Goal: Answer question/provide support: Share knowledge or assist other users

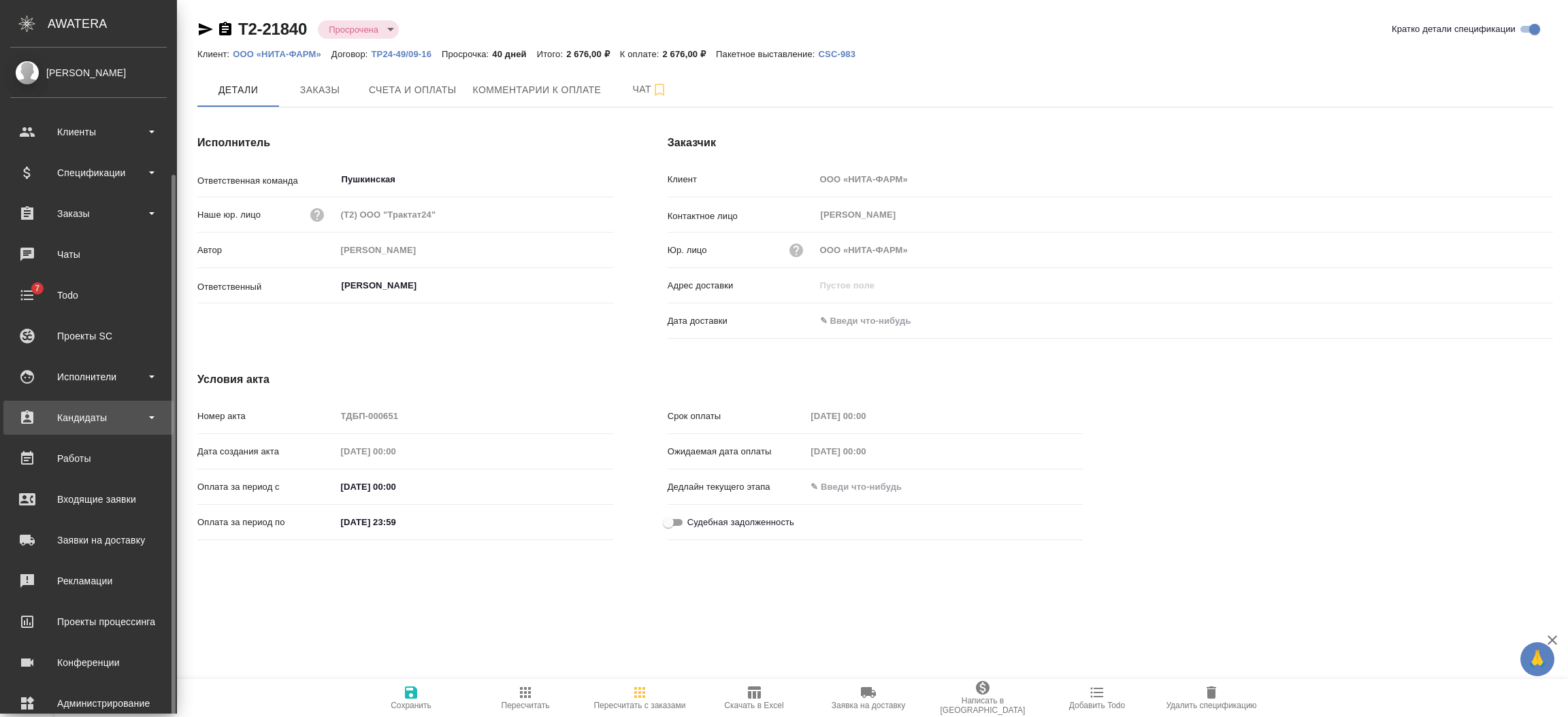
scroll to position [67, 0]
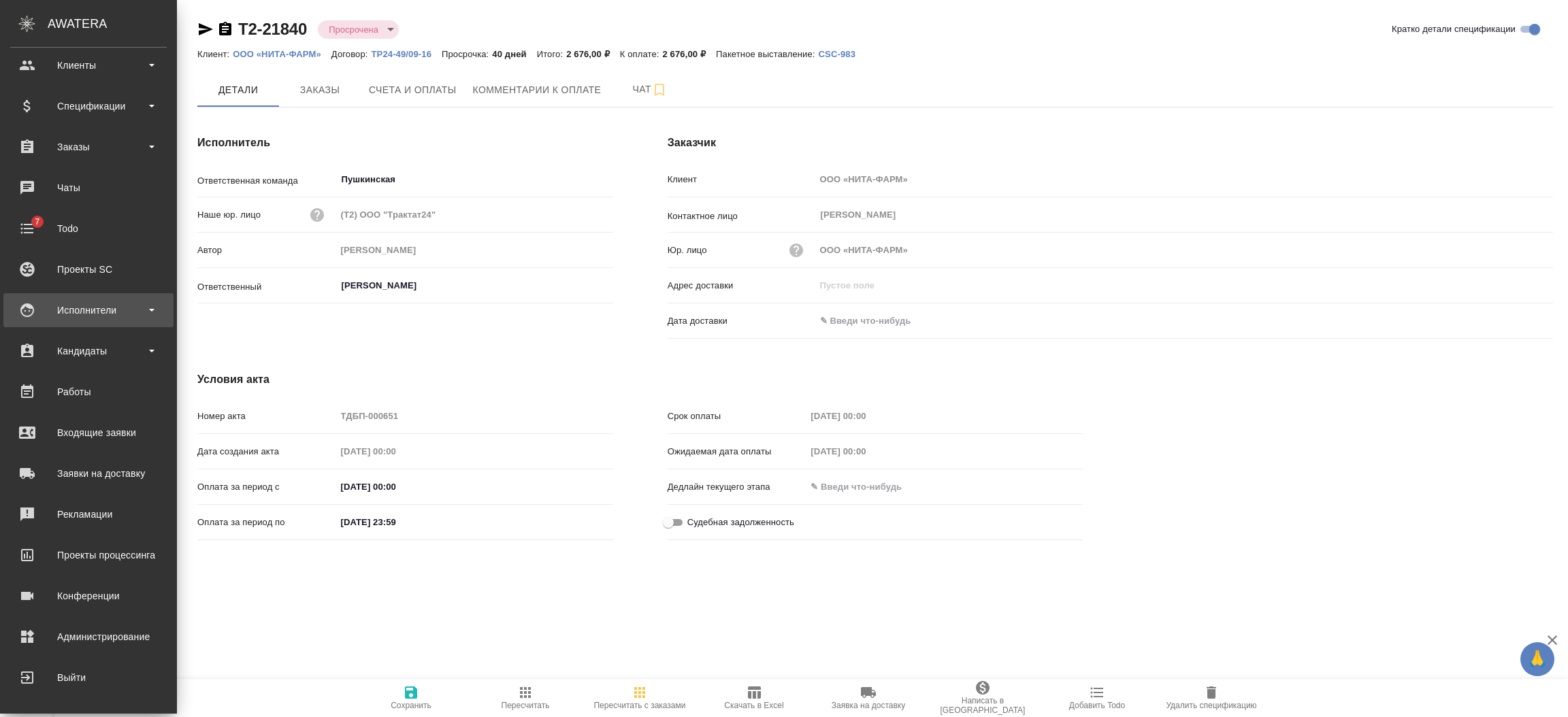
click at [107, 309] on div "Исполнители" at bounding box center [89, 310] width 156 height 20
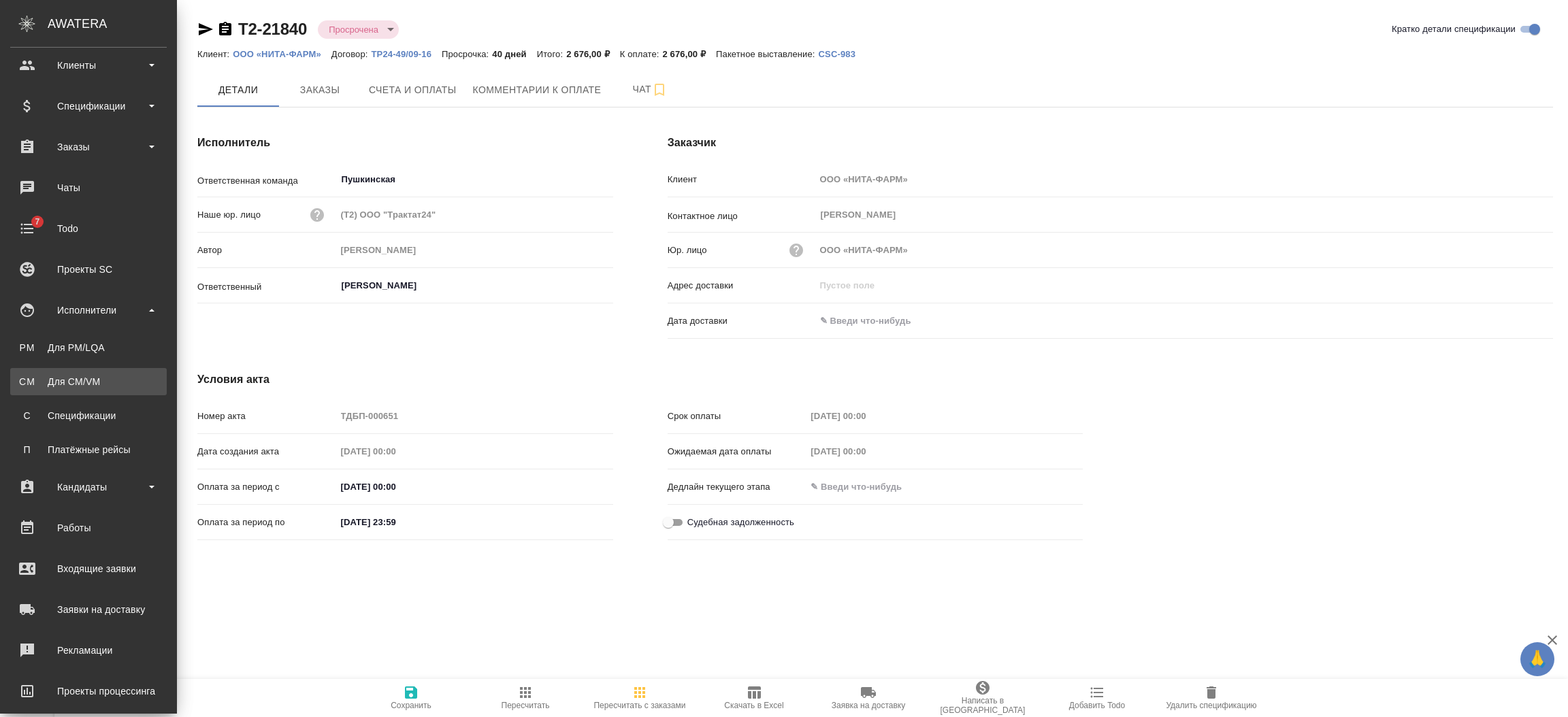
click at [109, 373] on link "CM Для CM/VM" at bounding box center [89, 381] width 156 height 27
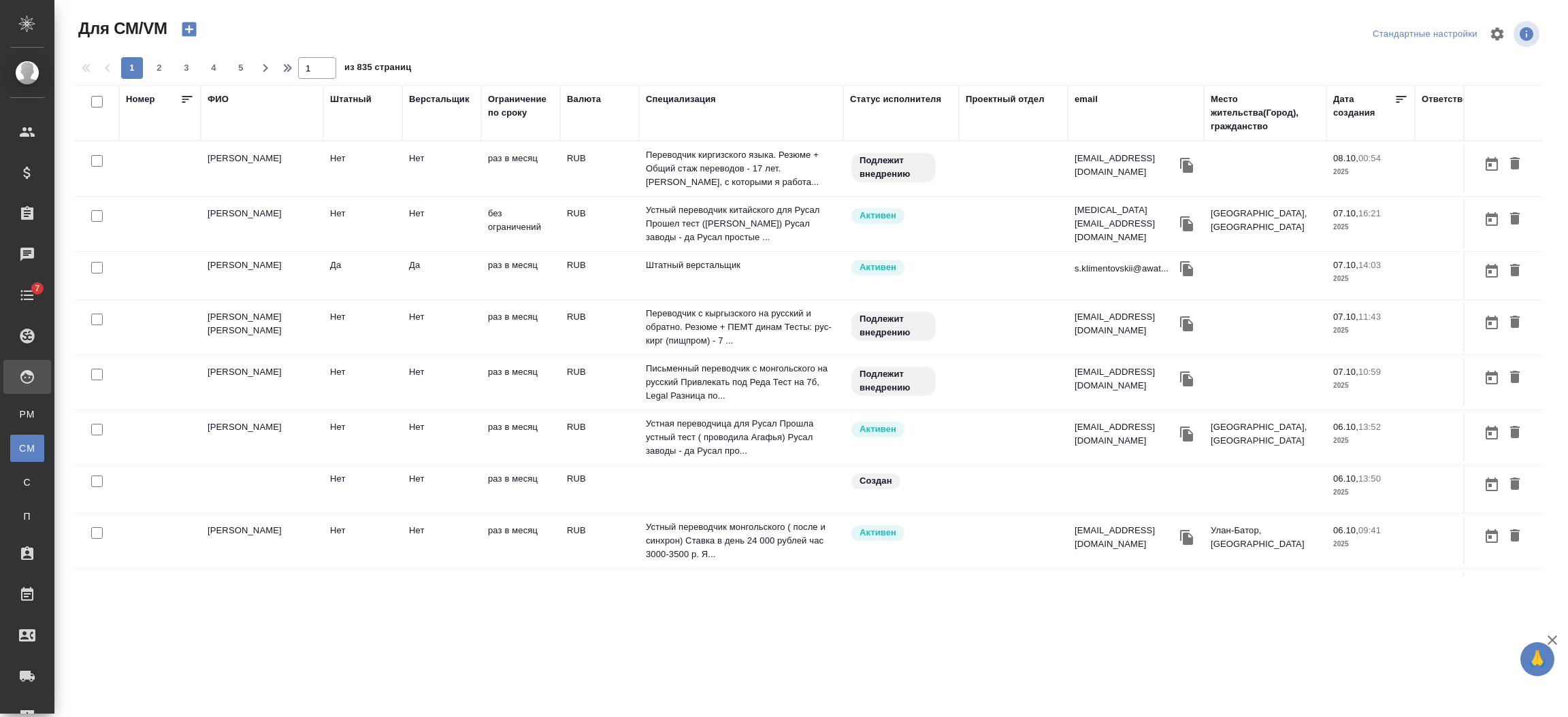
click at [1085, 99] on div "email" at bounding box center [1086, 99] width 23 height 14
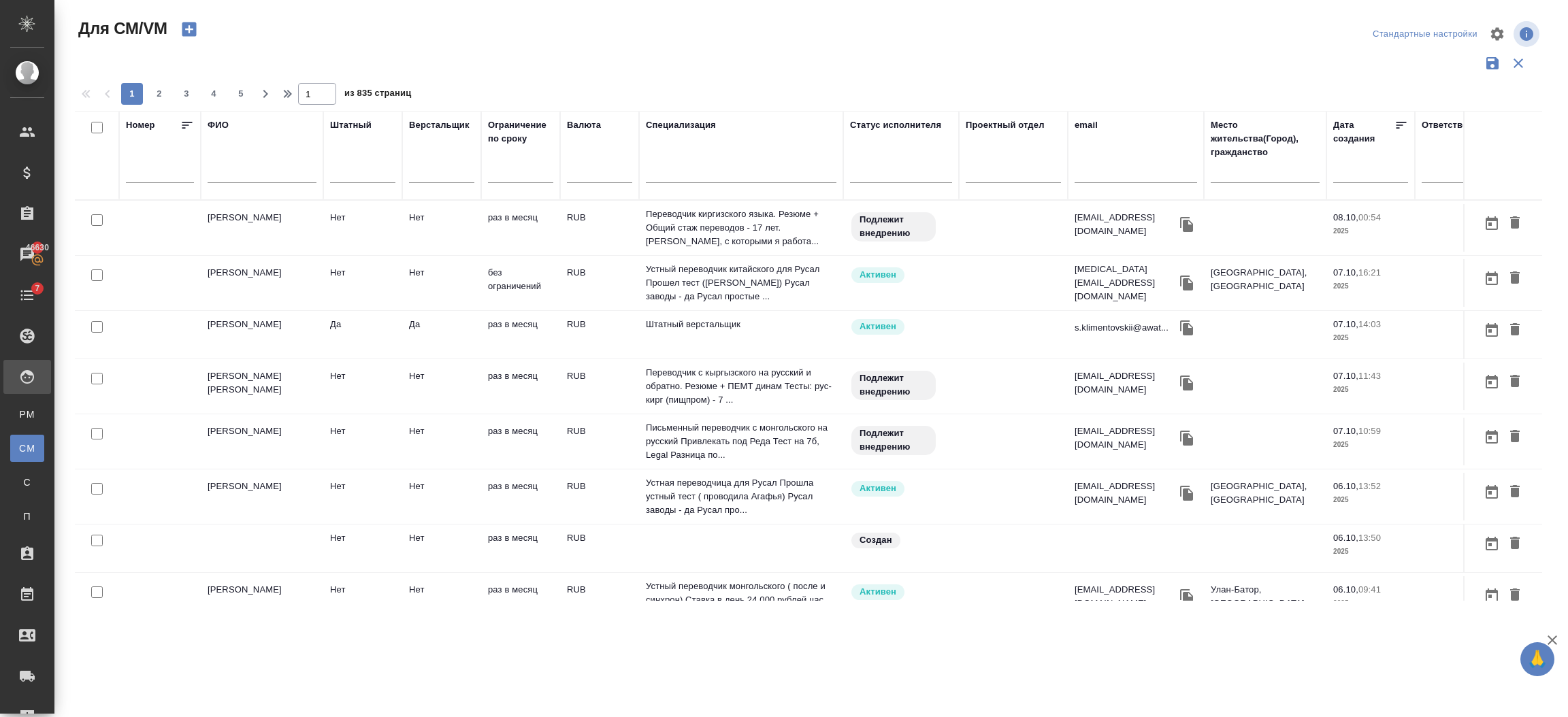
click at [1088, 163] on div at bounding box center [1135, 176] width 123 height 33
click at [1097, 173] on input "text" at bounding box center [1135, 175] width 123 height 17
paste input "k.atminis@awatera.com"
click at [1097, 170] on input "text" at bounding box center [1135, 175] width 123 height 17
type input "k.atminis@awatera.com"
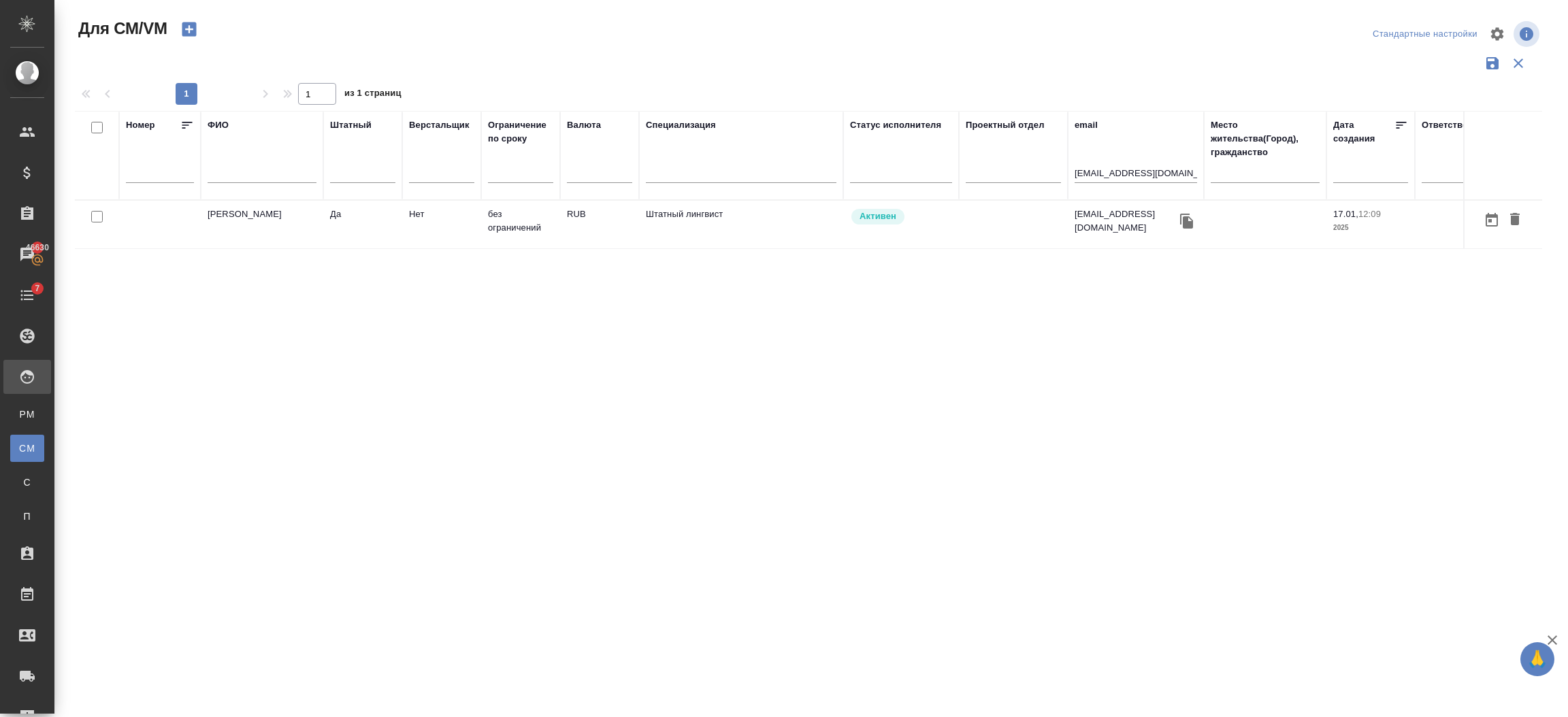
click at [279, 234] on td "Атминис Кристина" at bounding box center [262, 224] width 123 height 47
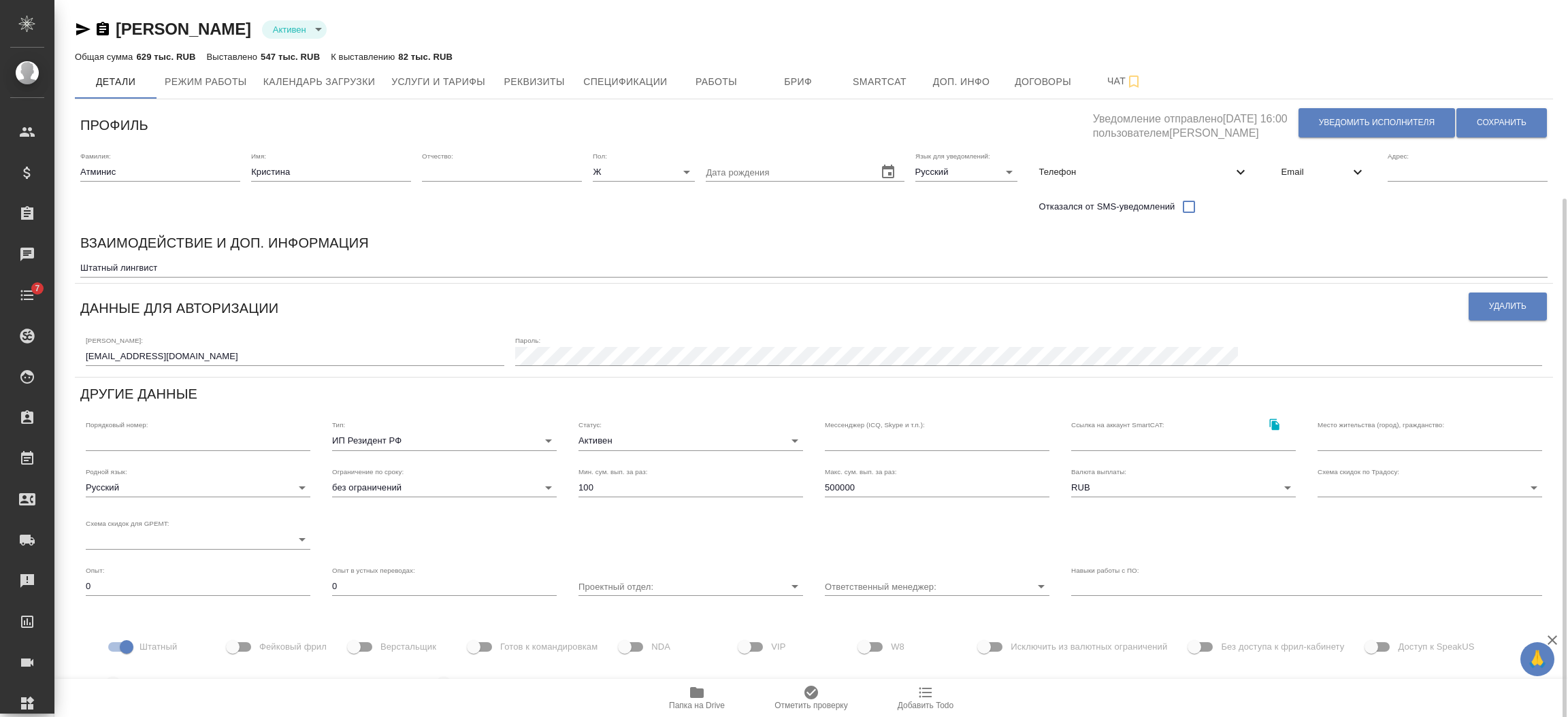
scroll to position [106, 0]
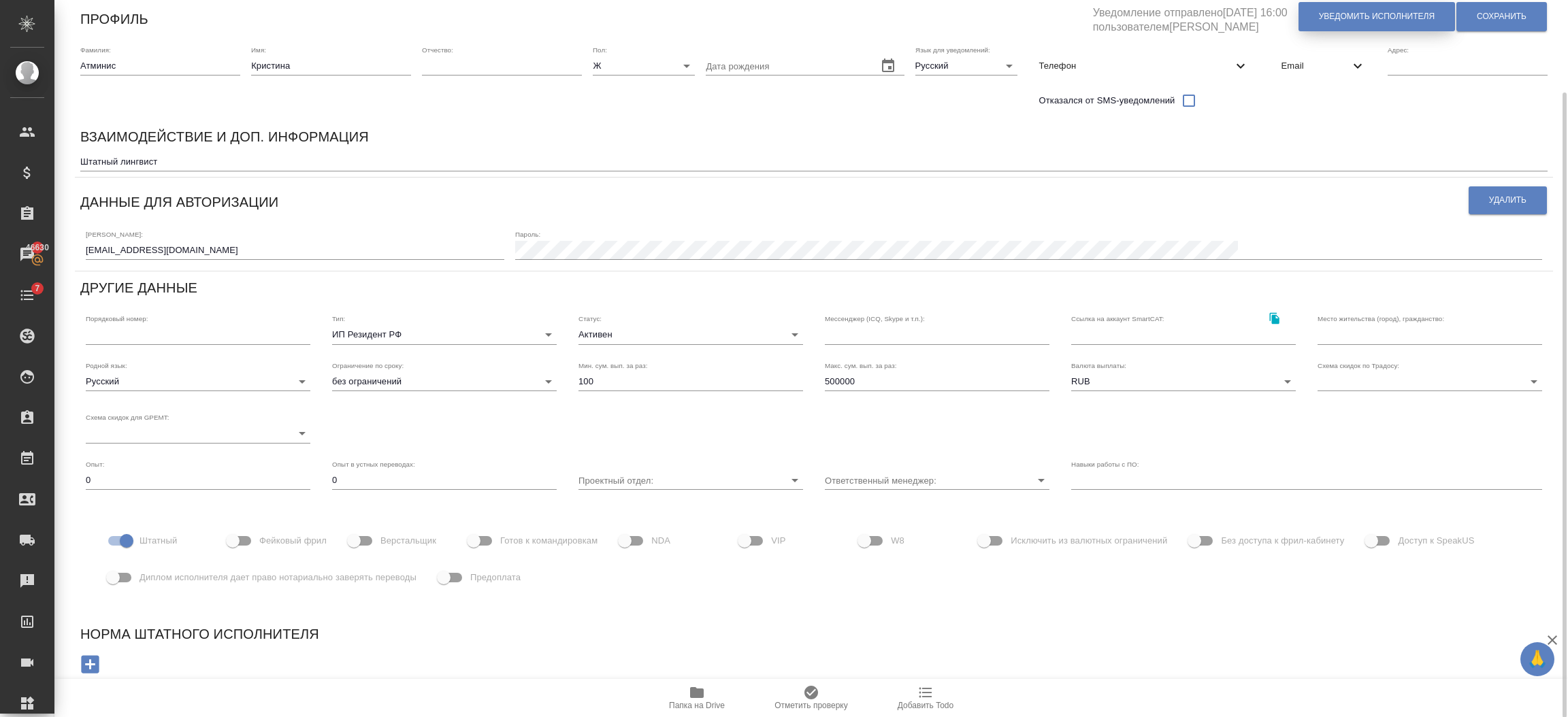
click at [1332, 15] on span "Уведомить исполнителя" at bounding box center [1377, 16] width 116 height 11
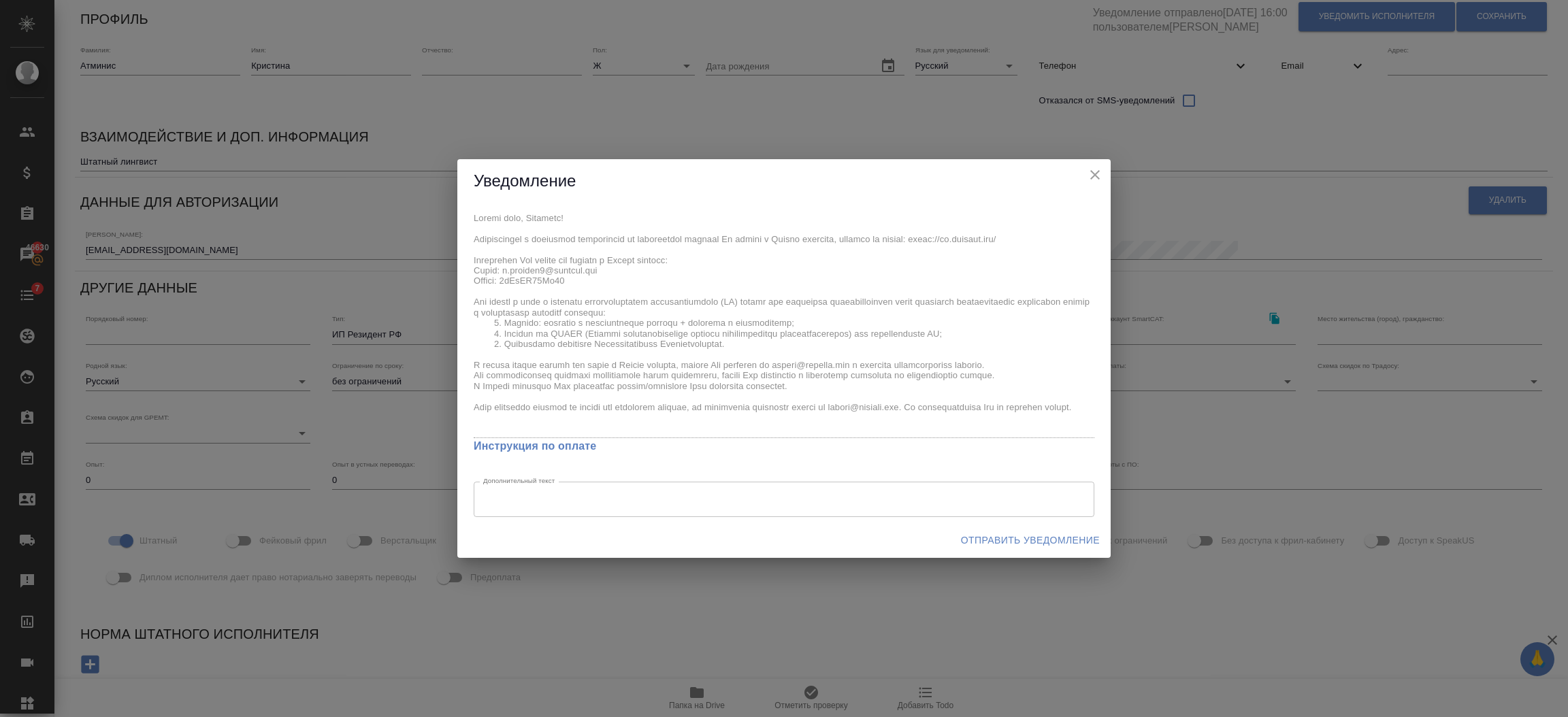
click at [1005, 538] on span "Отправить уведомление" at bounding box center [1030, 540] width 139 height 17
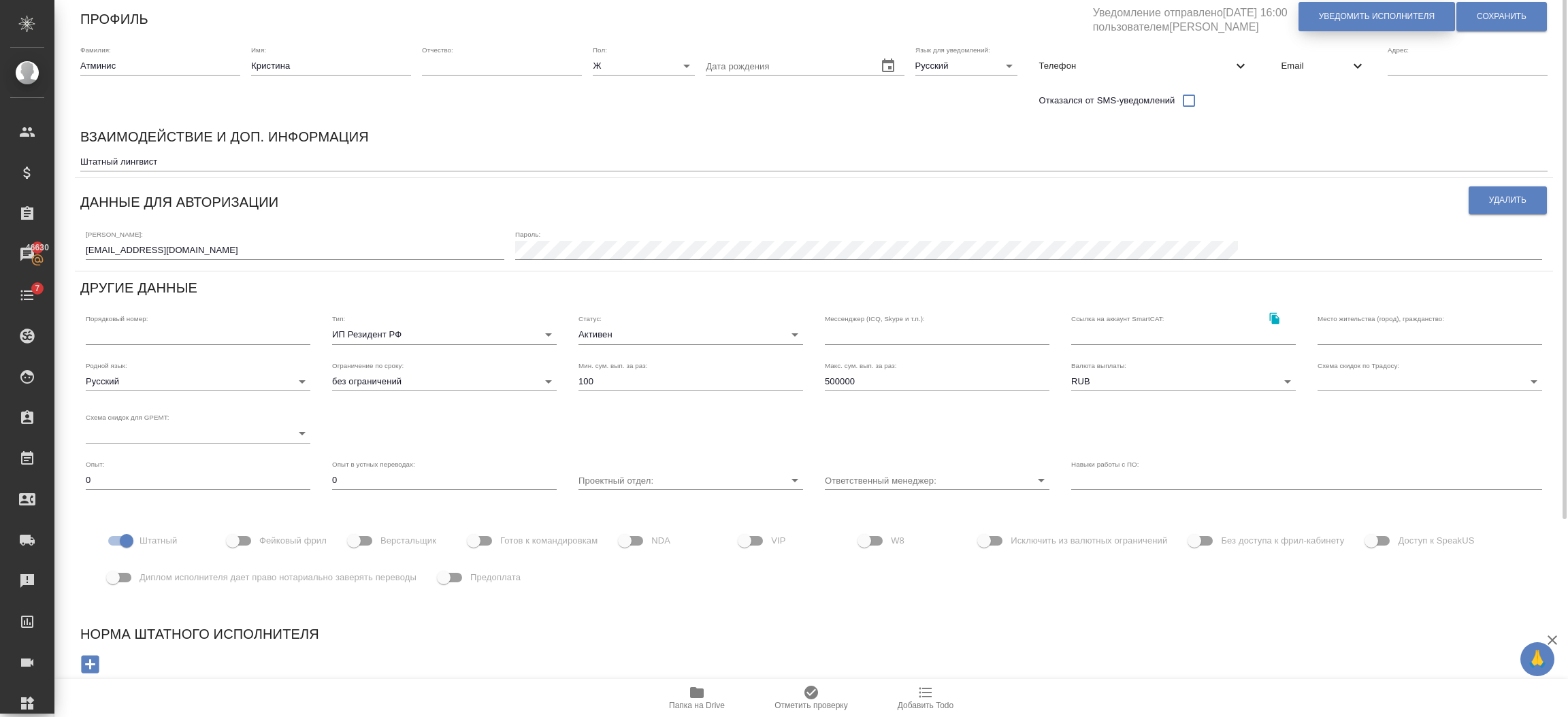
scroll to position [0, 0]
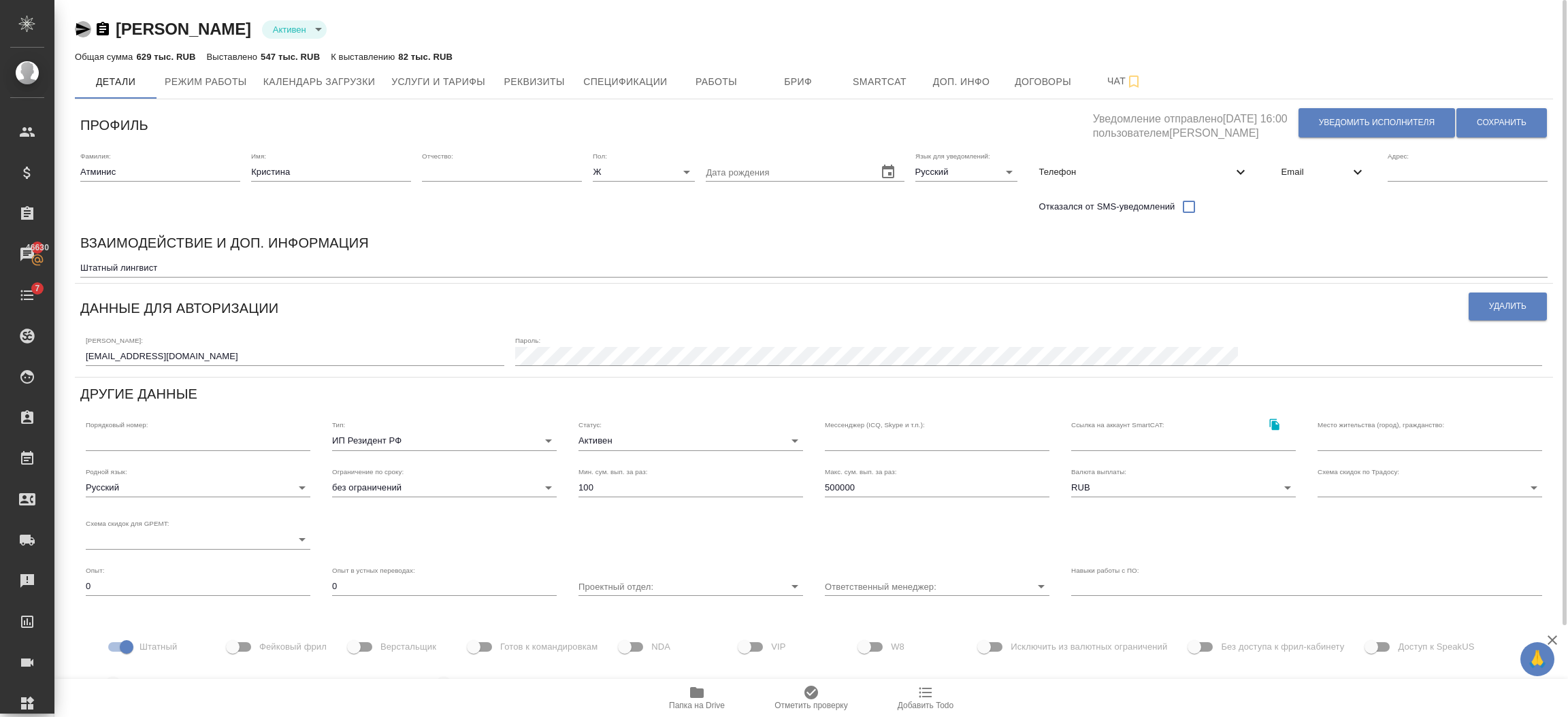
click at [77, 27] on icon "button" at bounding box center [83, 29] width 14 height 12
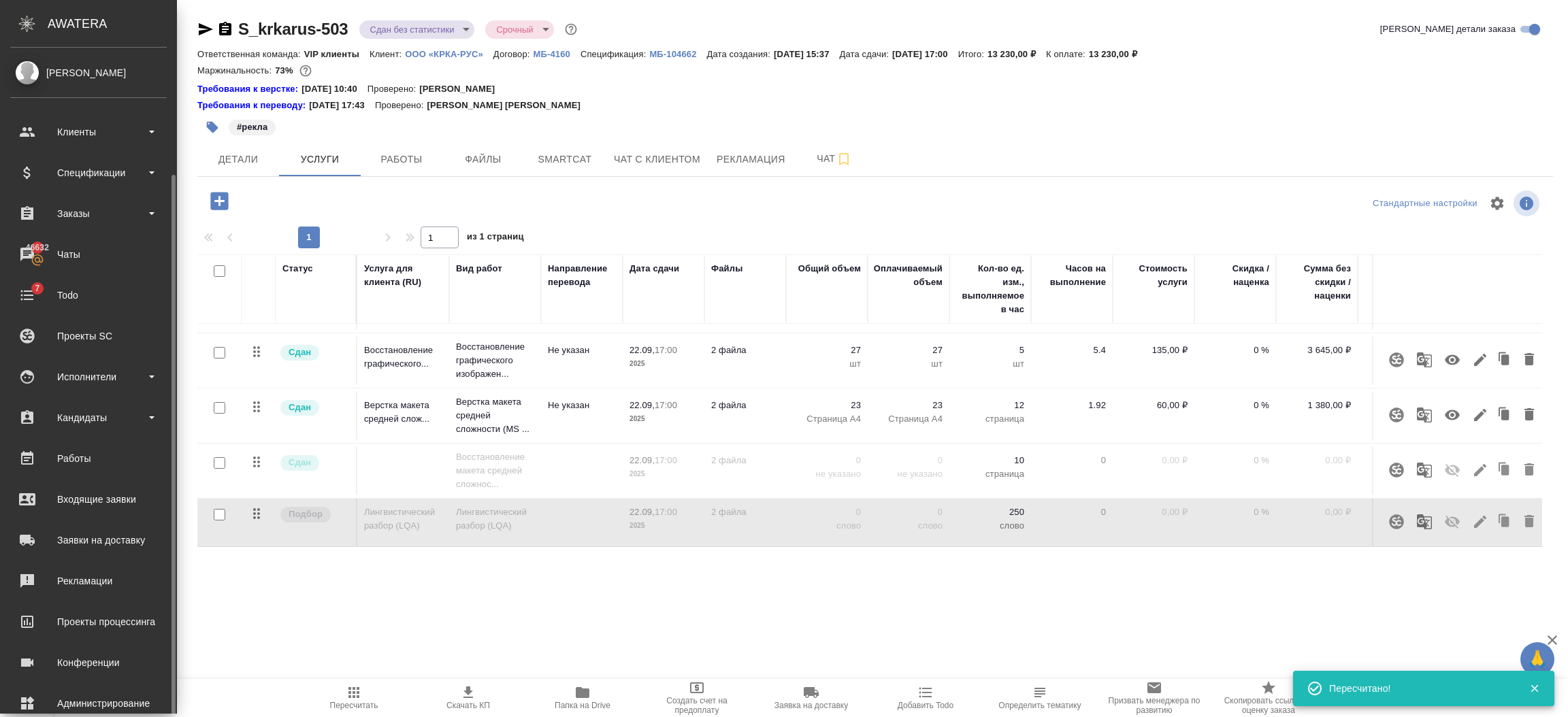
scroll to position [67, 0]
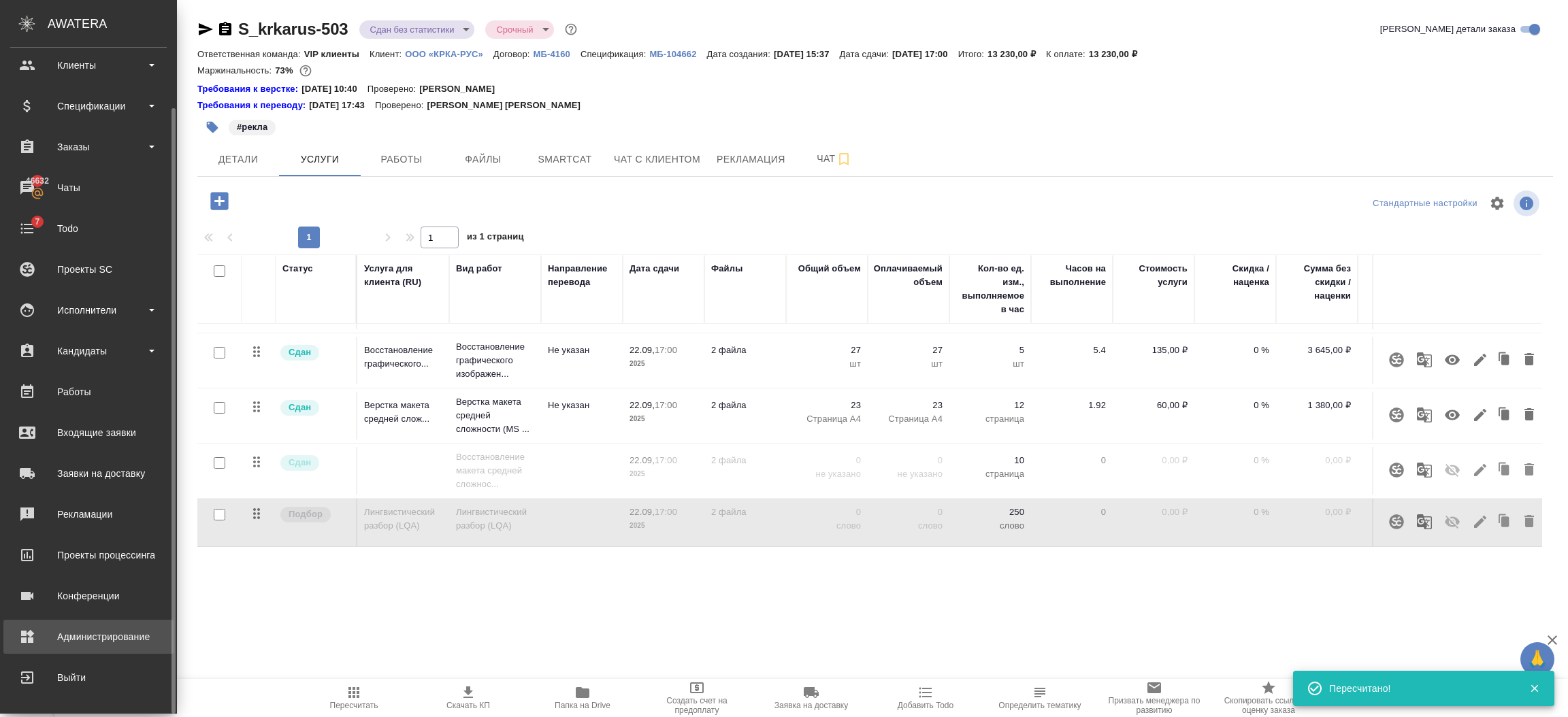
click at [62, 629] on div "Администрирование" at bounding box center [89, 636] width 156 height 20
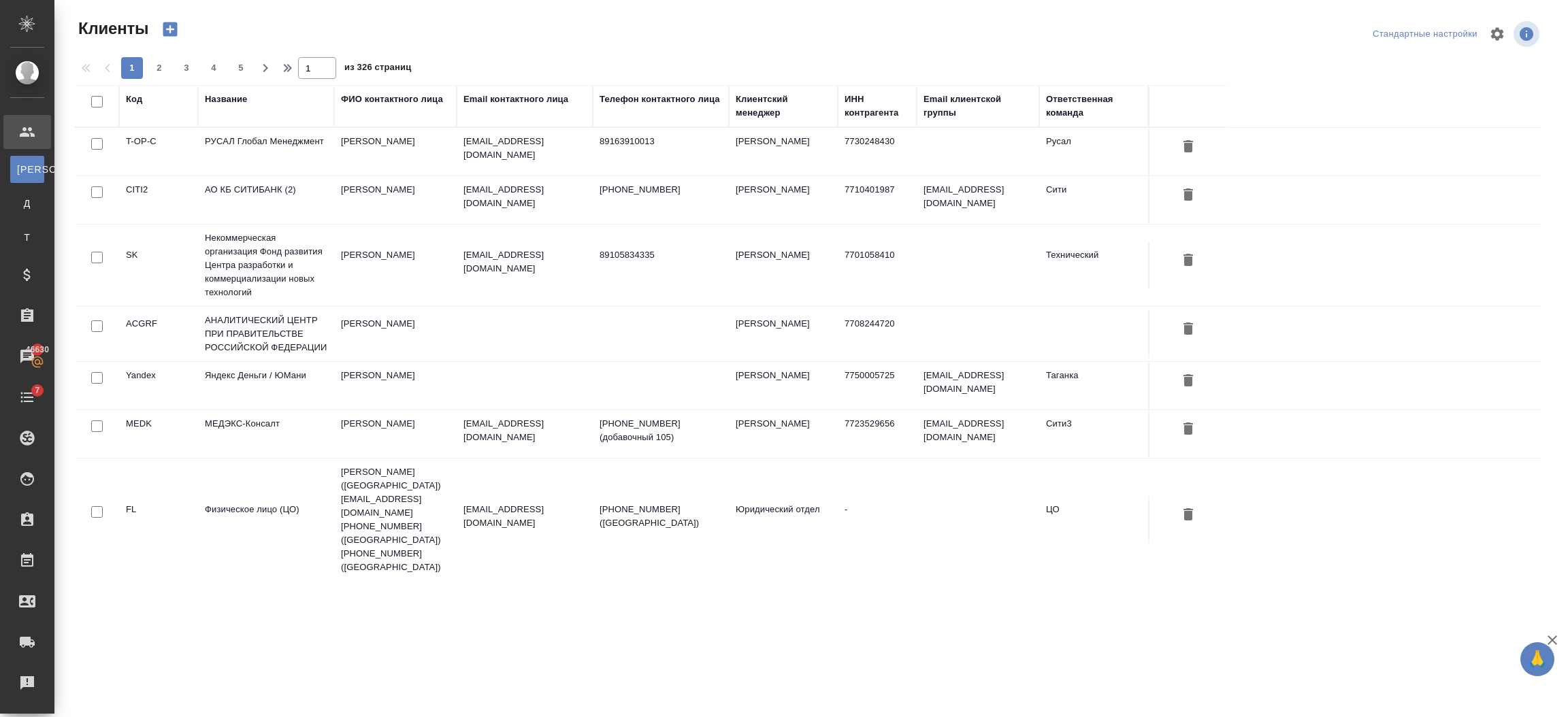
select select "RU"
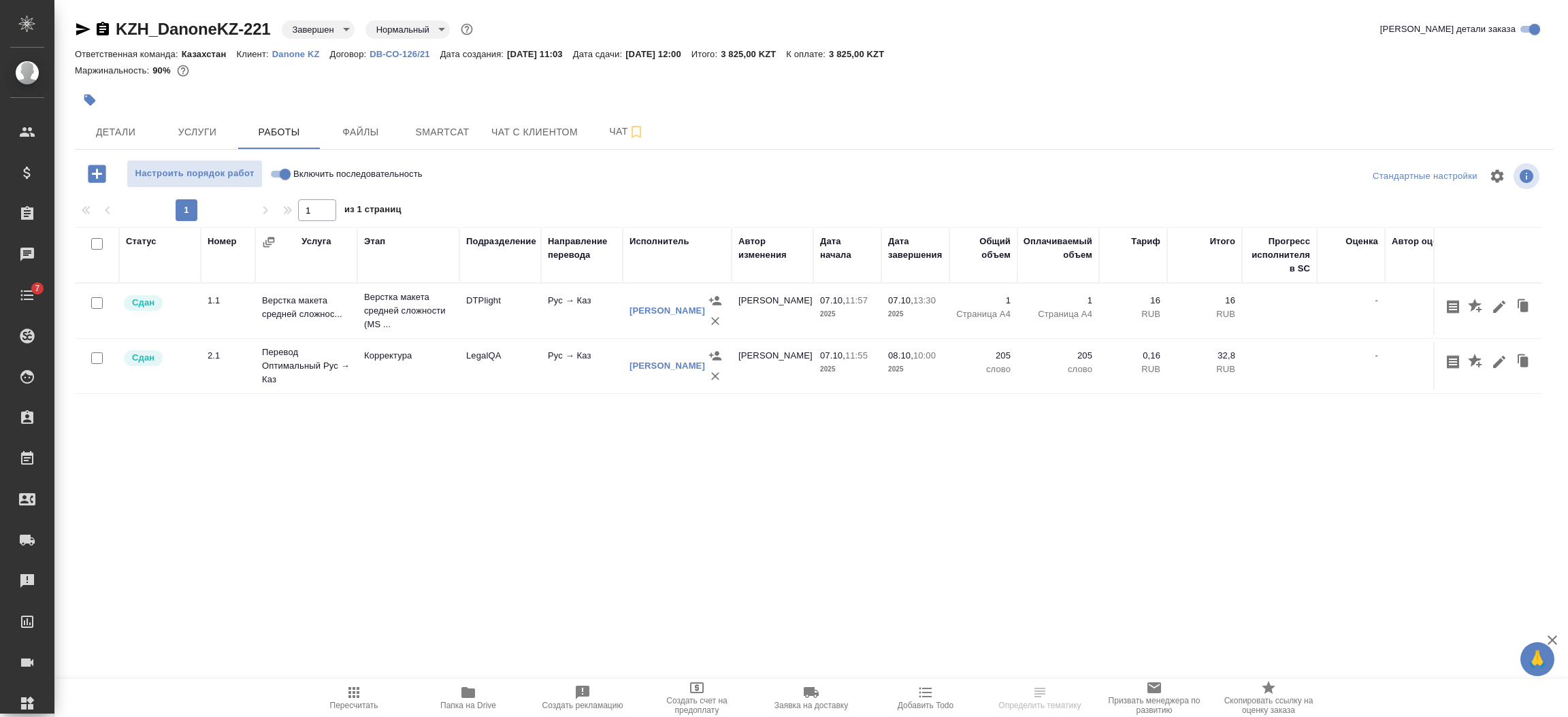
click at [311, 34] on body "🙏 .cls-1 fill:#fff; AWATERA Semenets Irina Клиенты Спецификации Заказы Чаты 7 T…" at bounding box center [784, 358] width 1568 height 717
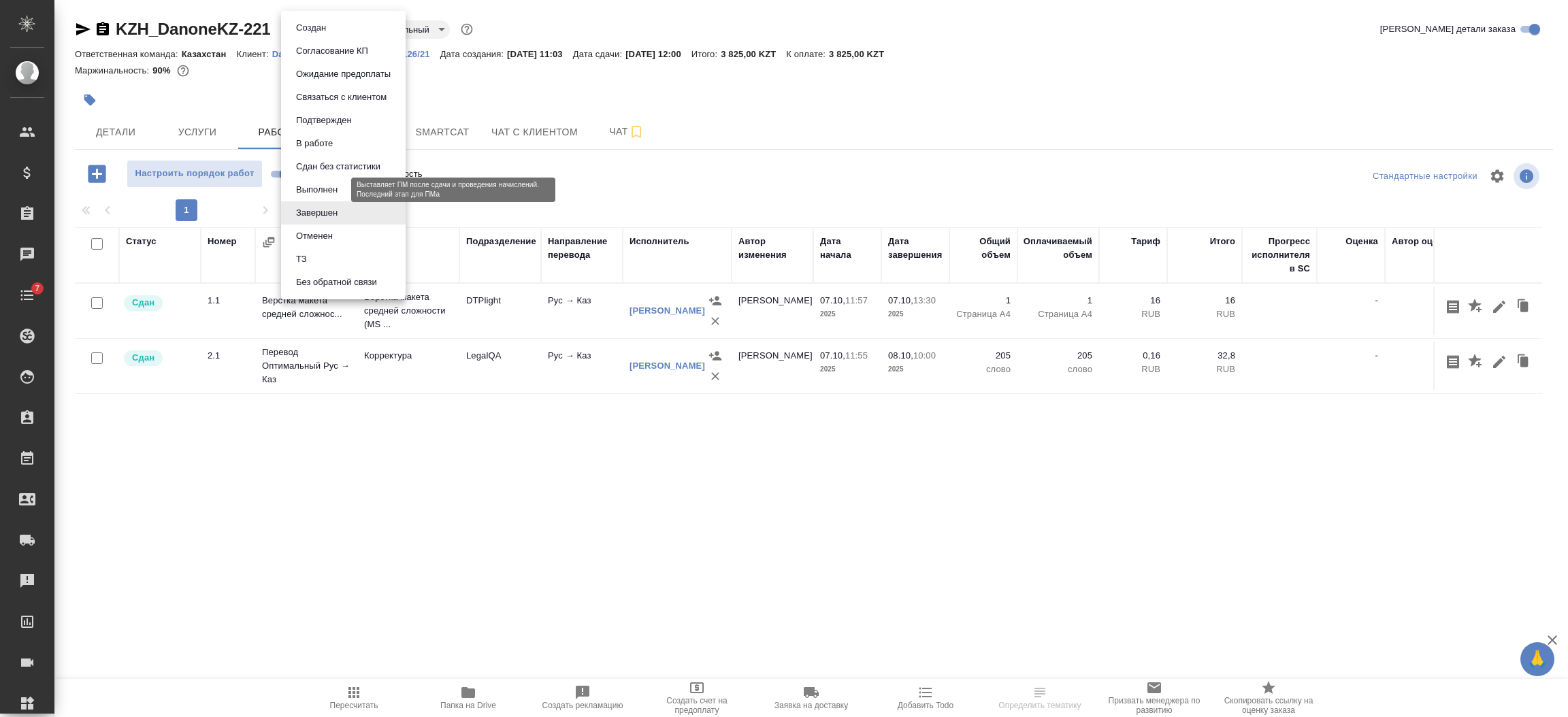
click at [317, 190] on button "Выполнен" at bounding box center [317, 190] width 50 height 15
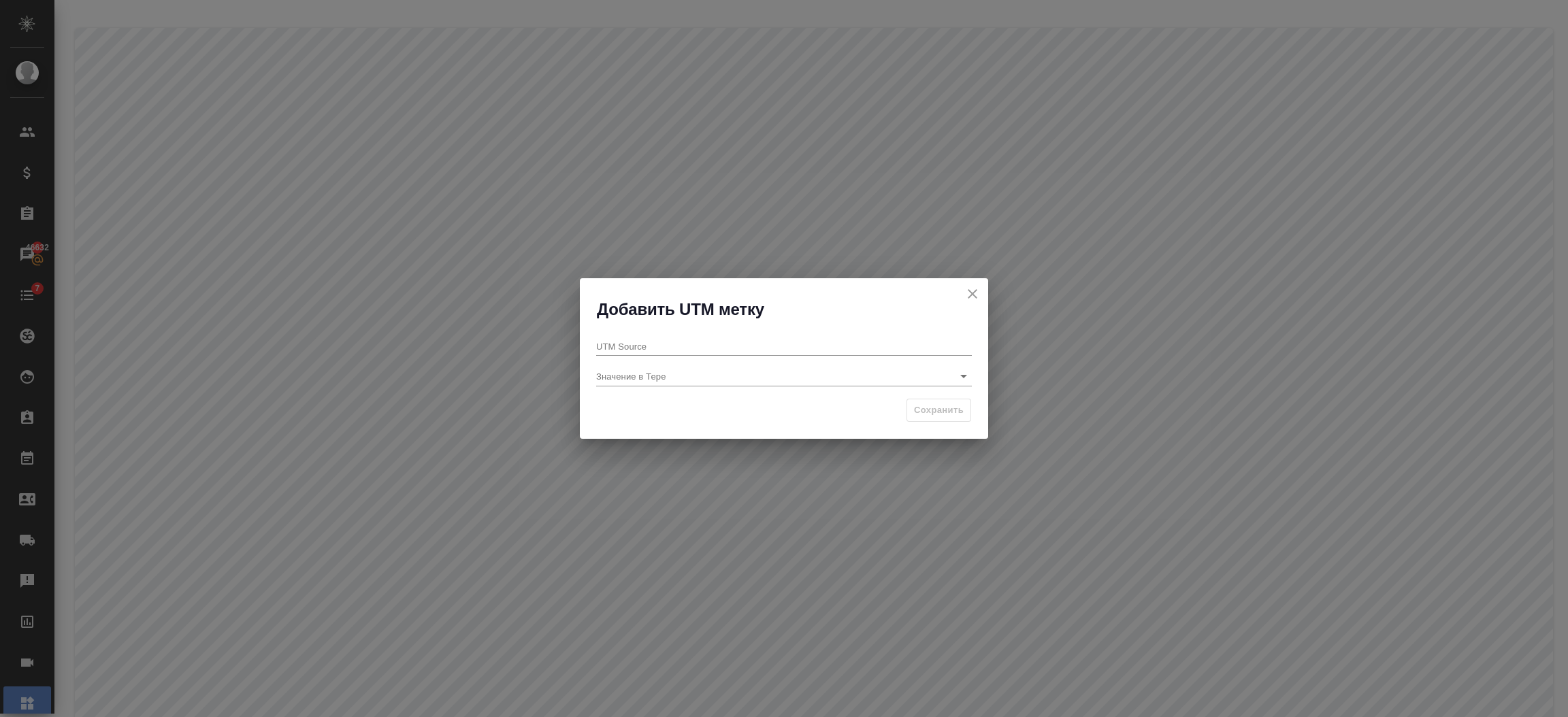
click at [631, 340] on input "UTM Source" at bounding box center [783, 346] width 375 height 19
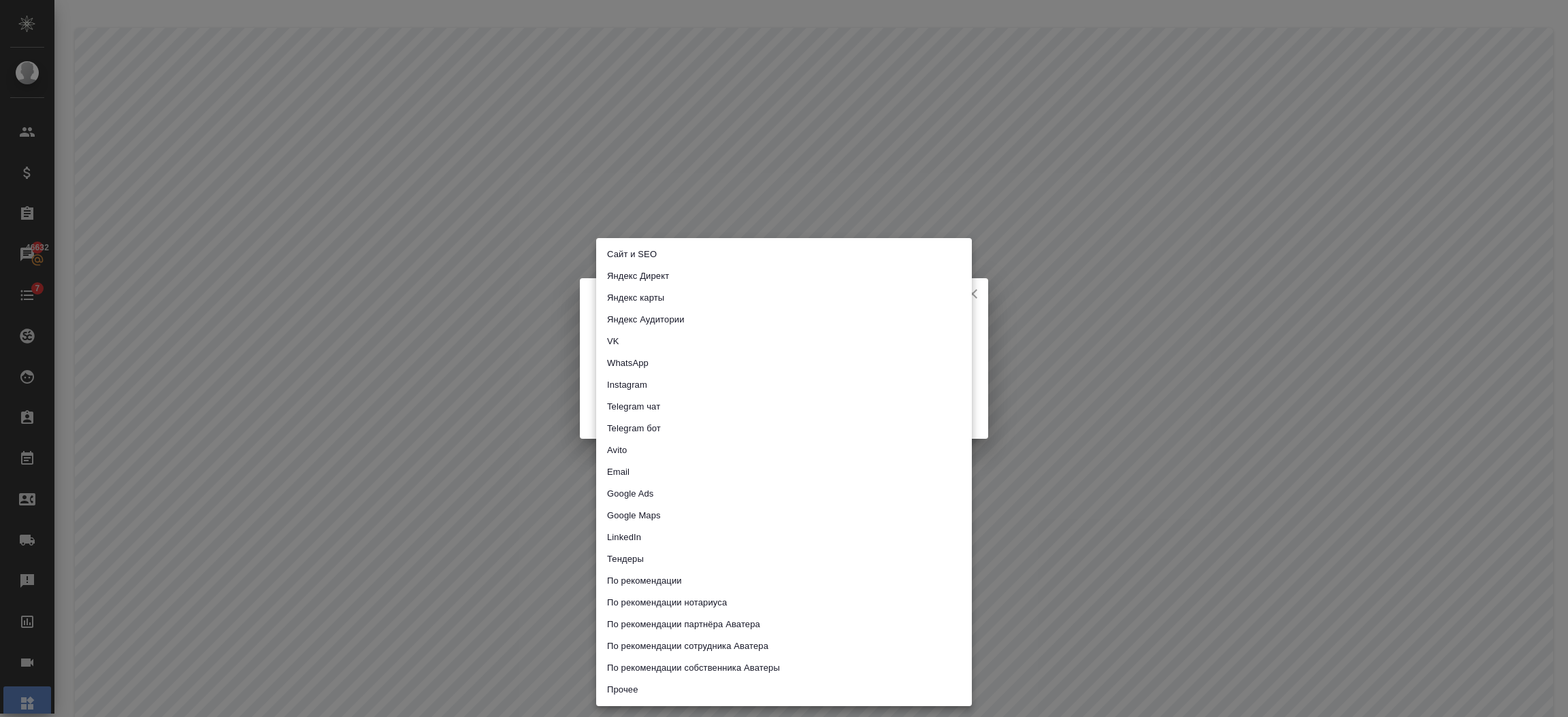
click at [758, 379] on body ".cls-1 fill:#fff; AWATERA [PERSON_NAME] Спецификации Заказы 46632 Чаты 7 Todo П…" at bounding box center [784, 358] width 1568 height 717
click at [1051, 272] on div at bounding box center [784, 358] width 1568 height 717
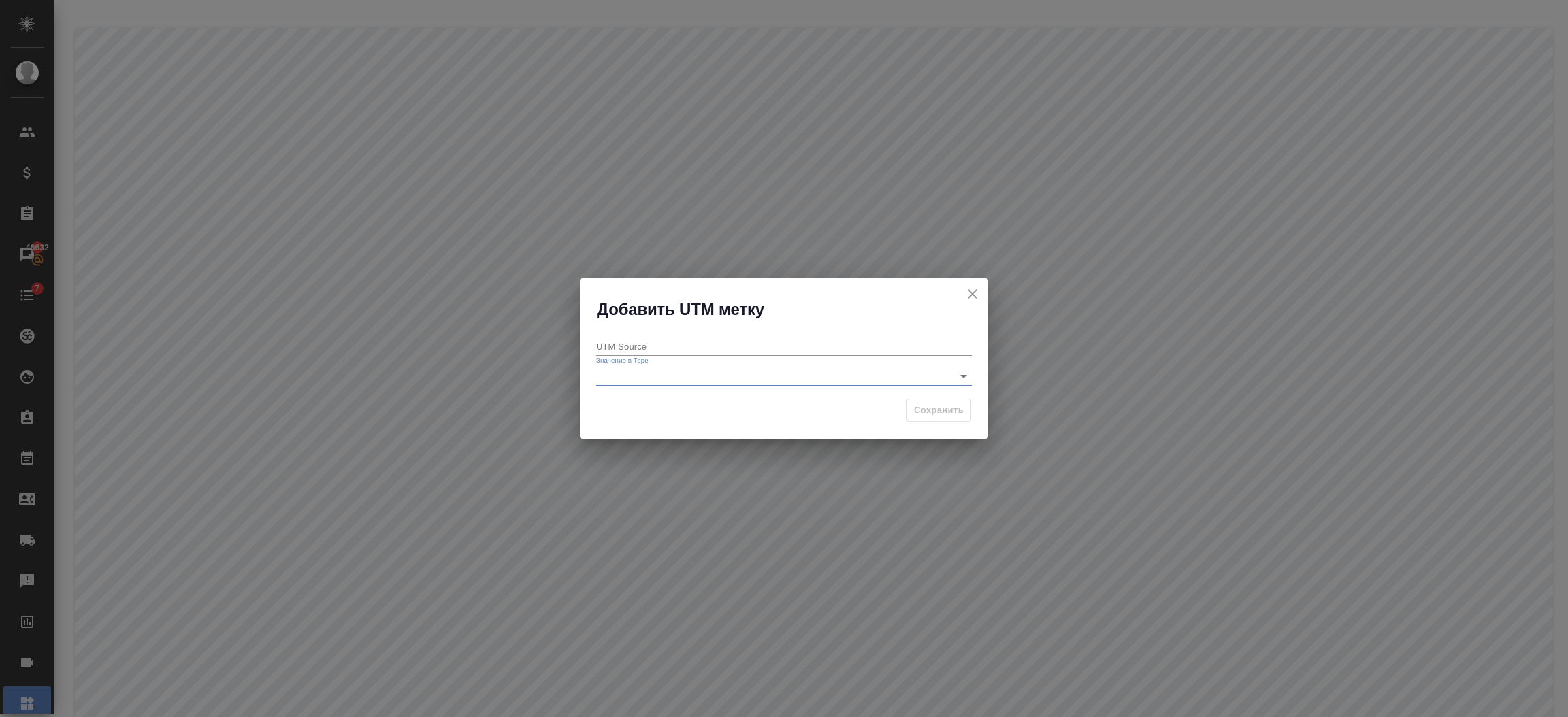
click at [962, 299] on h2 "Добавить UTM метку" at bounding box center [792, 309] width 391 height 22
